Goal: Communication & Community: Answer question/provide support

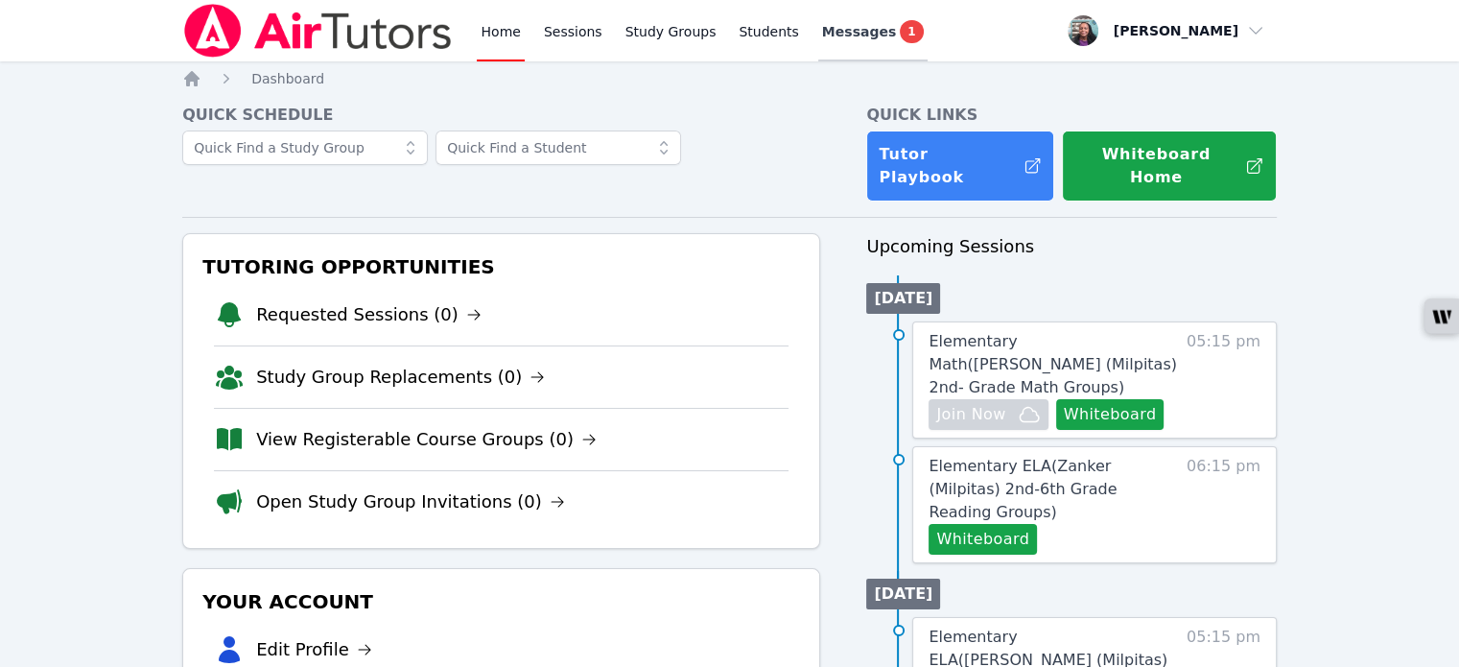
click at [900, 40] on span "1" at bounding box center [911, 31] width 23 height 23
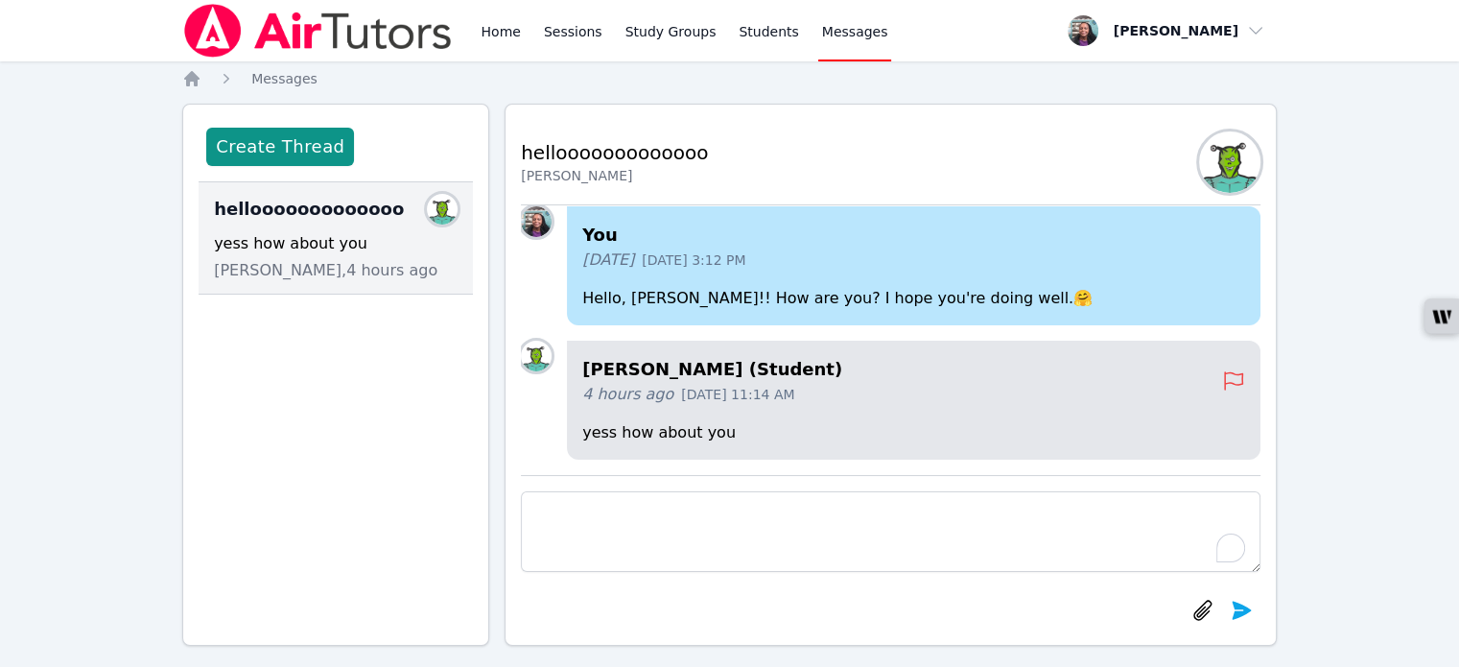
click at [725, 514] on textarea "To enrich screen reader interactions, please activate Accessibility in Grammarl…" at bounding box center [891, 531] width 740 height 81
type textarea "I'm okay. I hope you're enjoying your reading lessons and being nice to the tea…"
click at [1239, 609] on icon "submit" at bounding box center [1241, 610] width 19 height 18
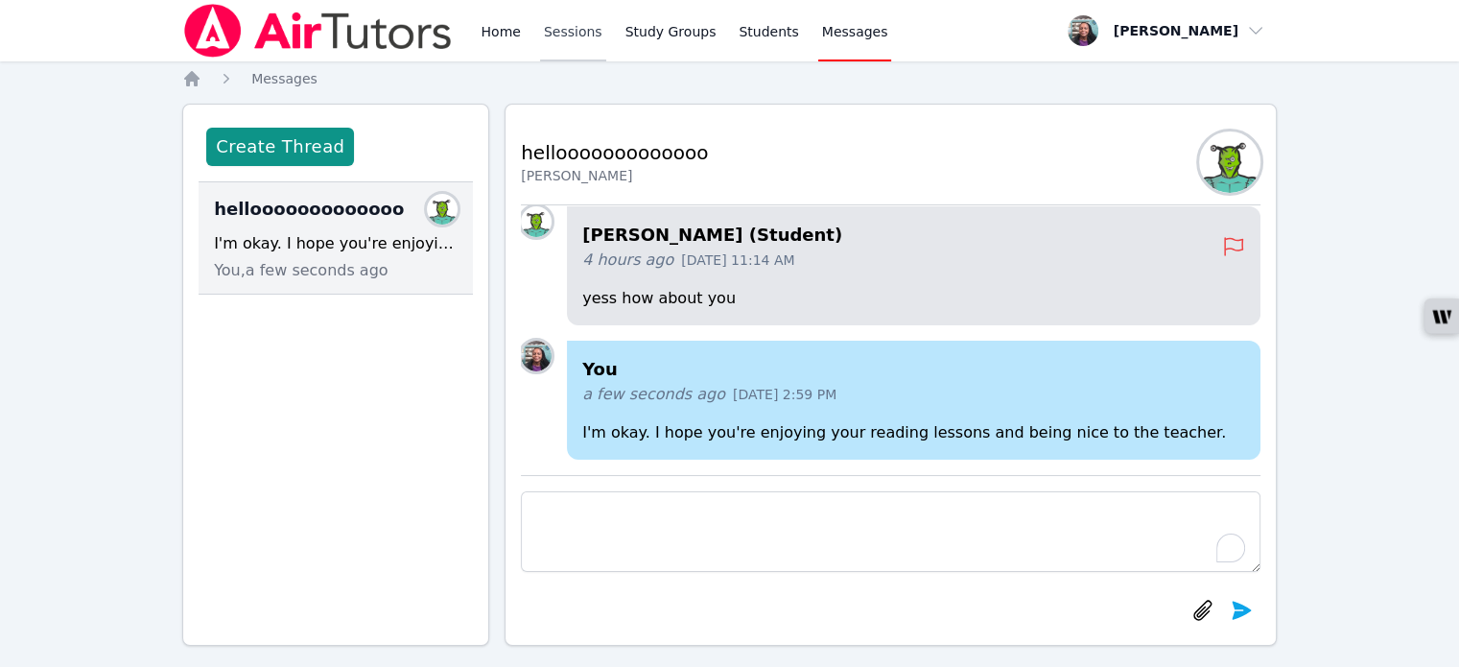
click at [574, 35] on link "Sessions" at bounding box center [573, 30] width 66 height 61
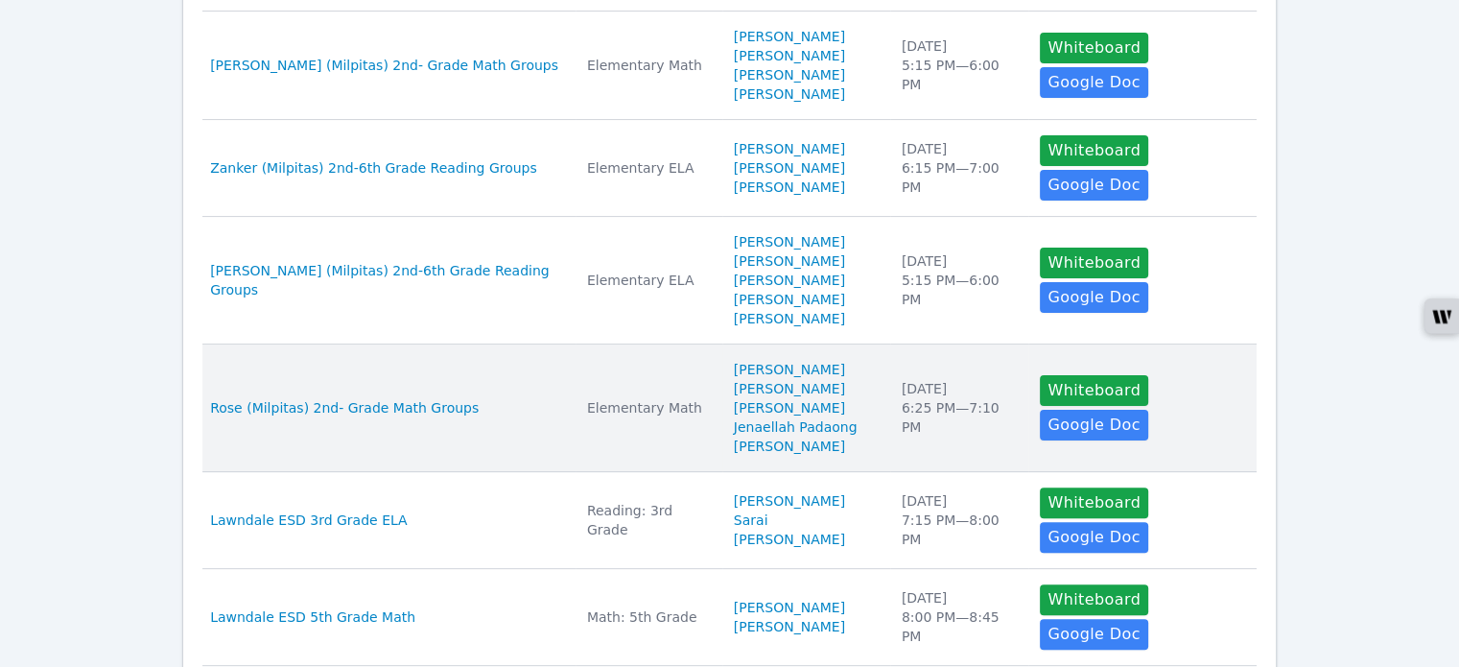
scroll to position [480, 0]
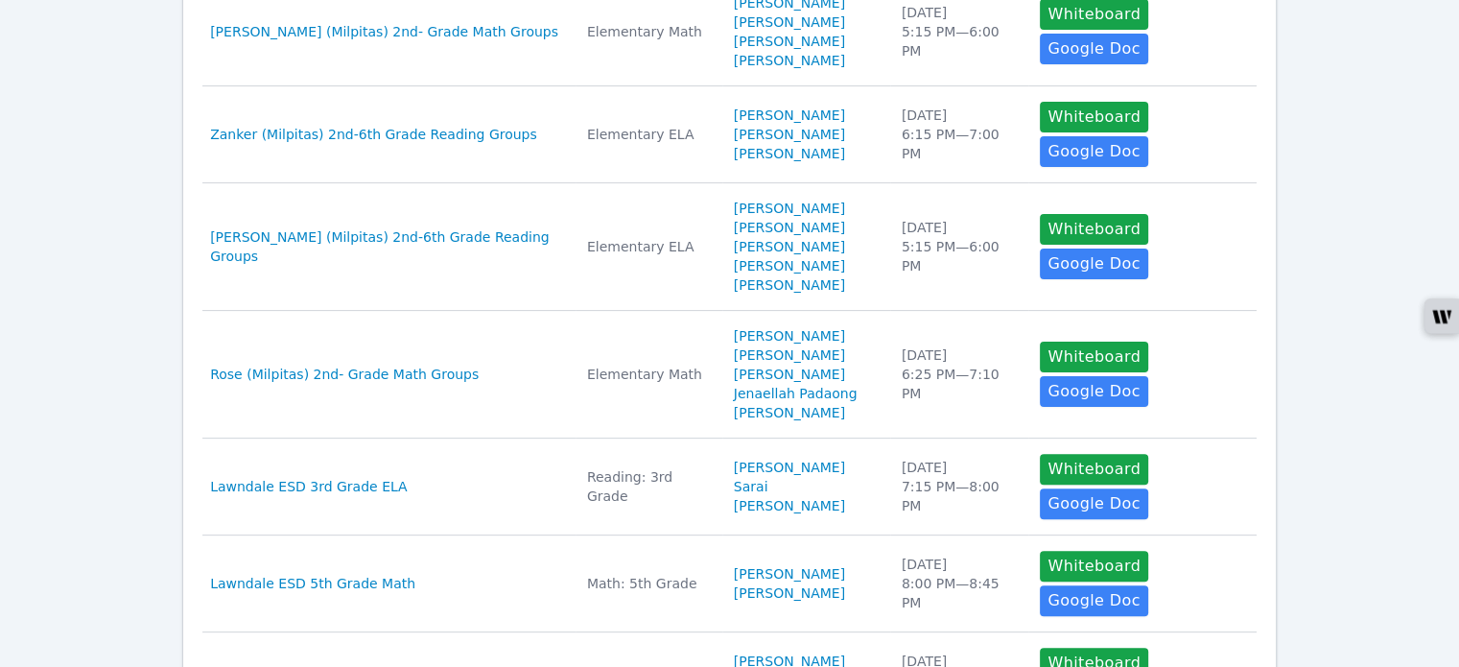
click at [734, 583] on link "[PERSON_NAME]" at bounding box center [789, 592] width 111 height 19
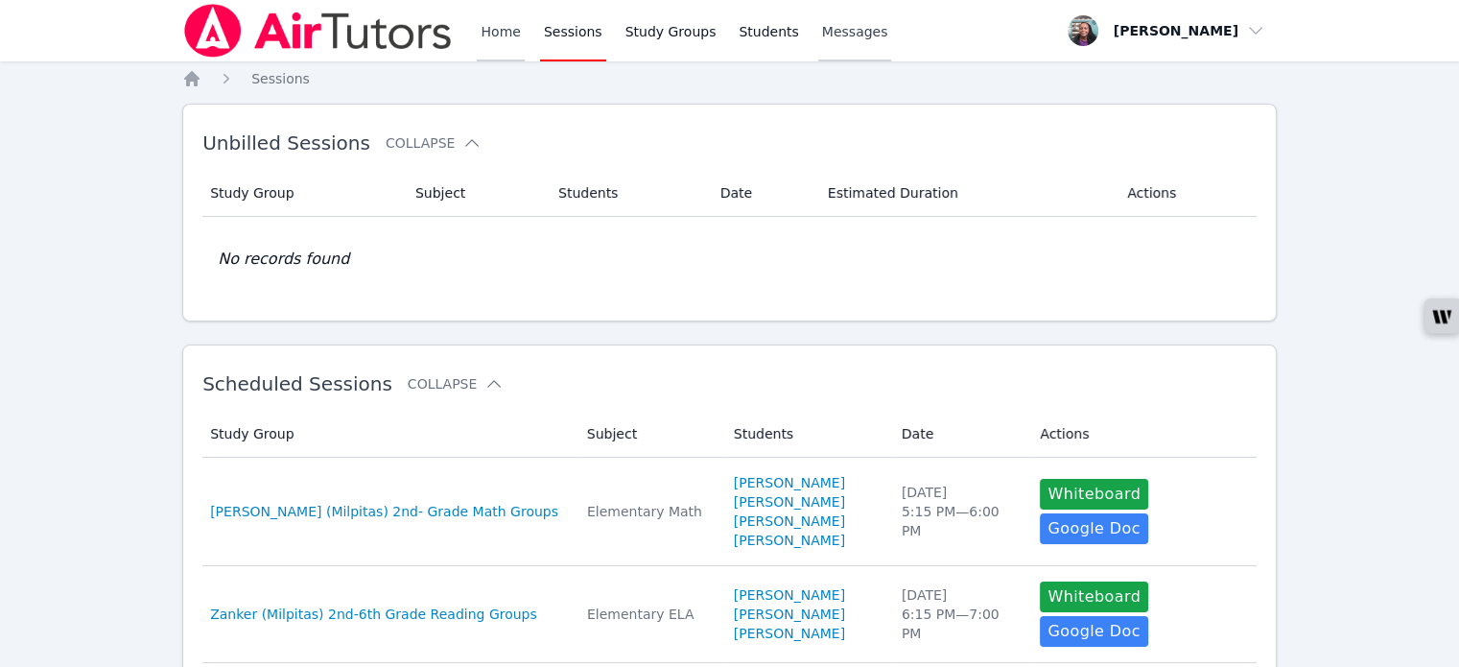
click at [507, 41] on link "Home" at bounding box center [500, 30] width 47 height 61
